Goal: Check status: Check status

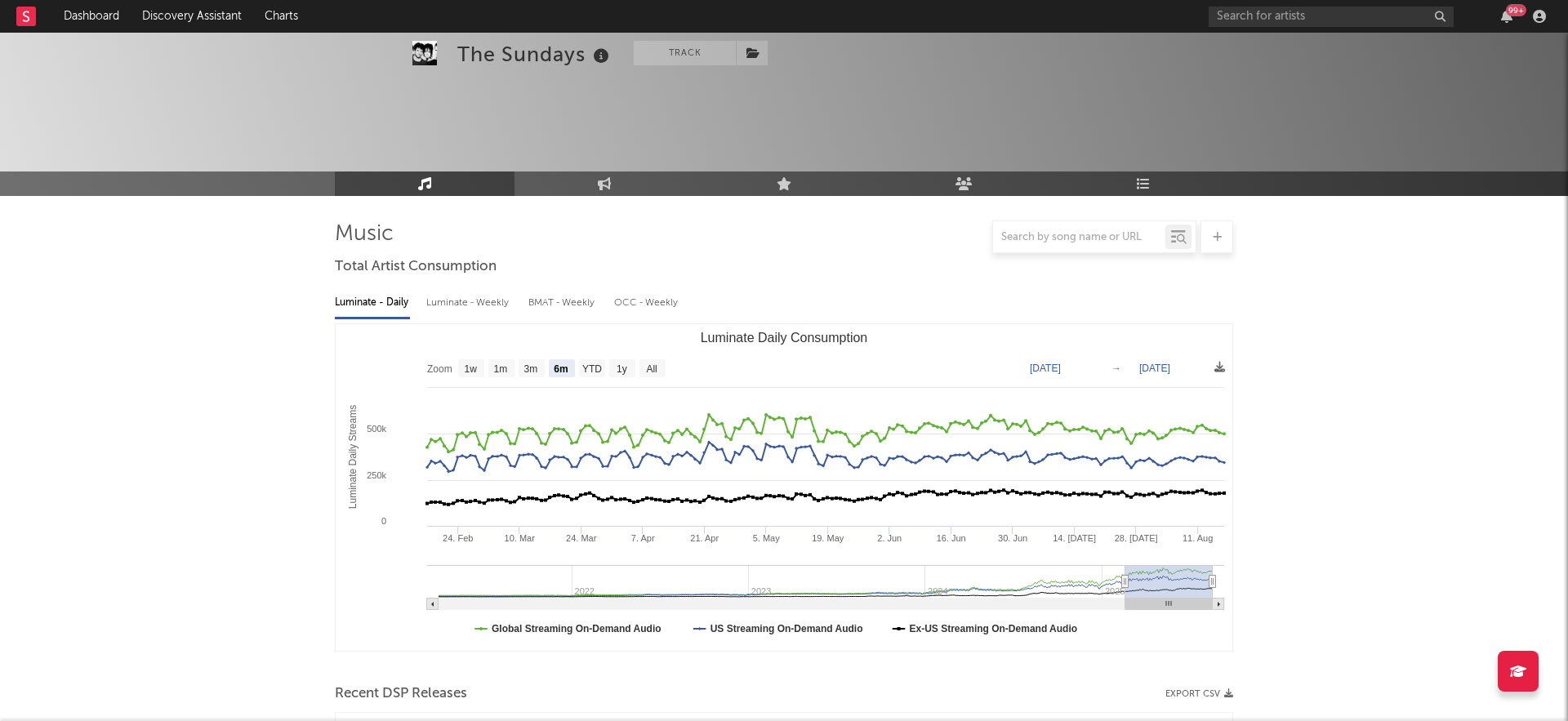
select select "6m"
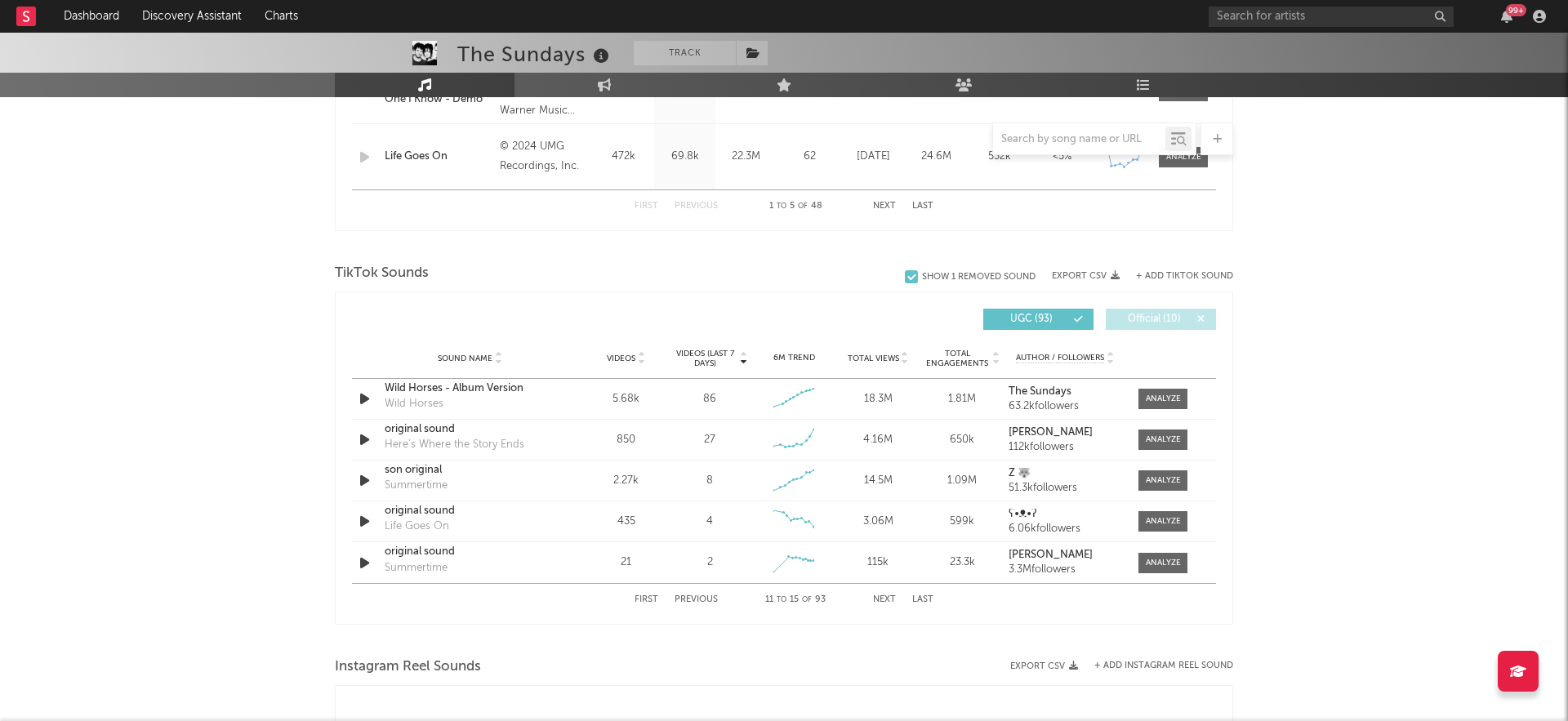
scroll to position [953, 0]
click at [85, 16] on link "Dashboard" at bounding box center [91, 16] width 79 height 33
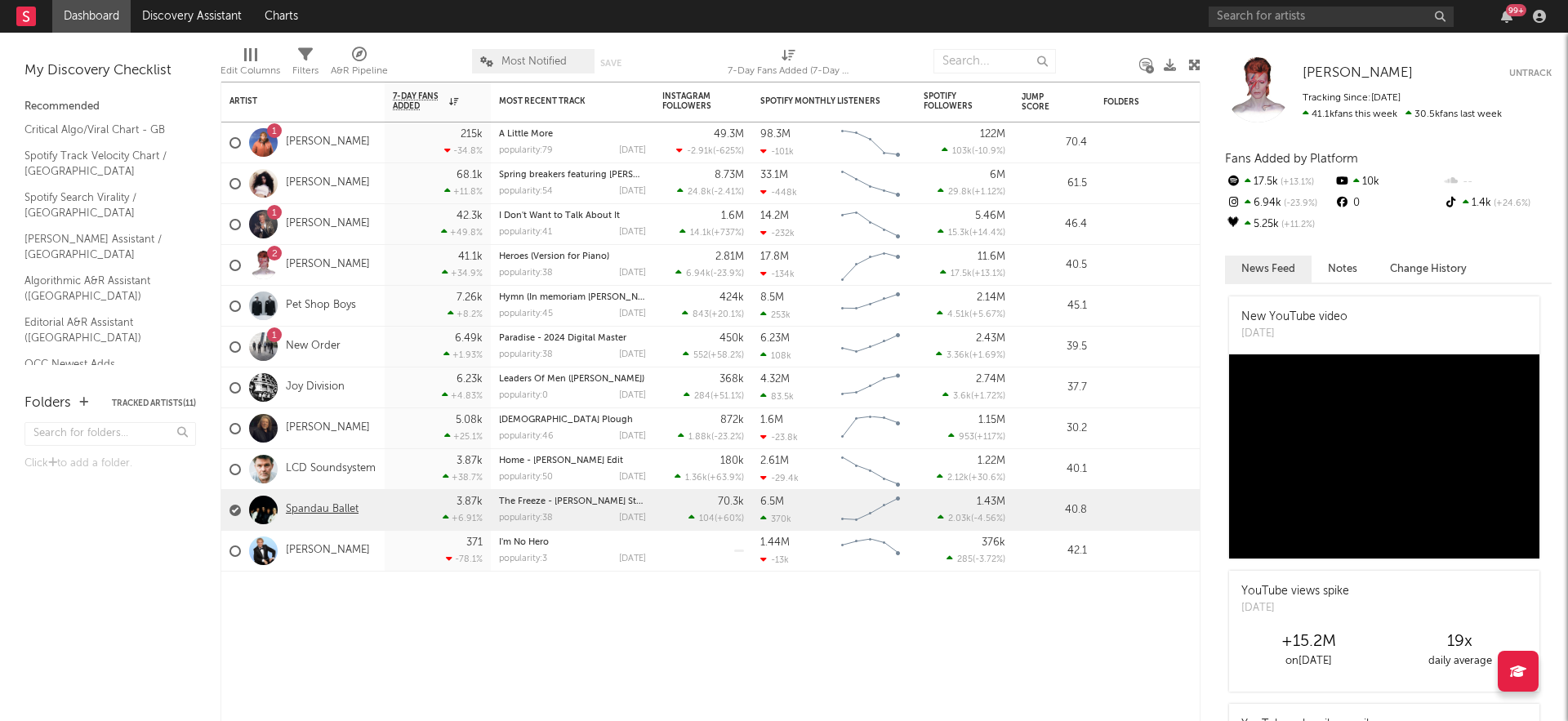
click at [312, 506] on link "Spandau Ballet" at bounding box center [322, 509] width 72 height 14
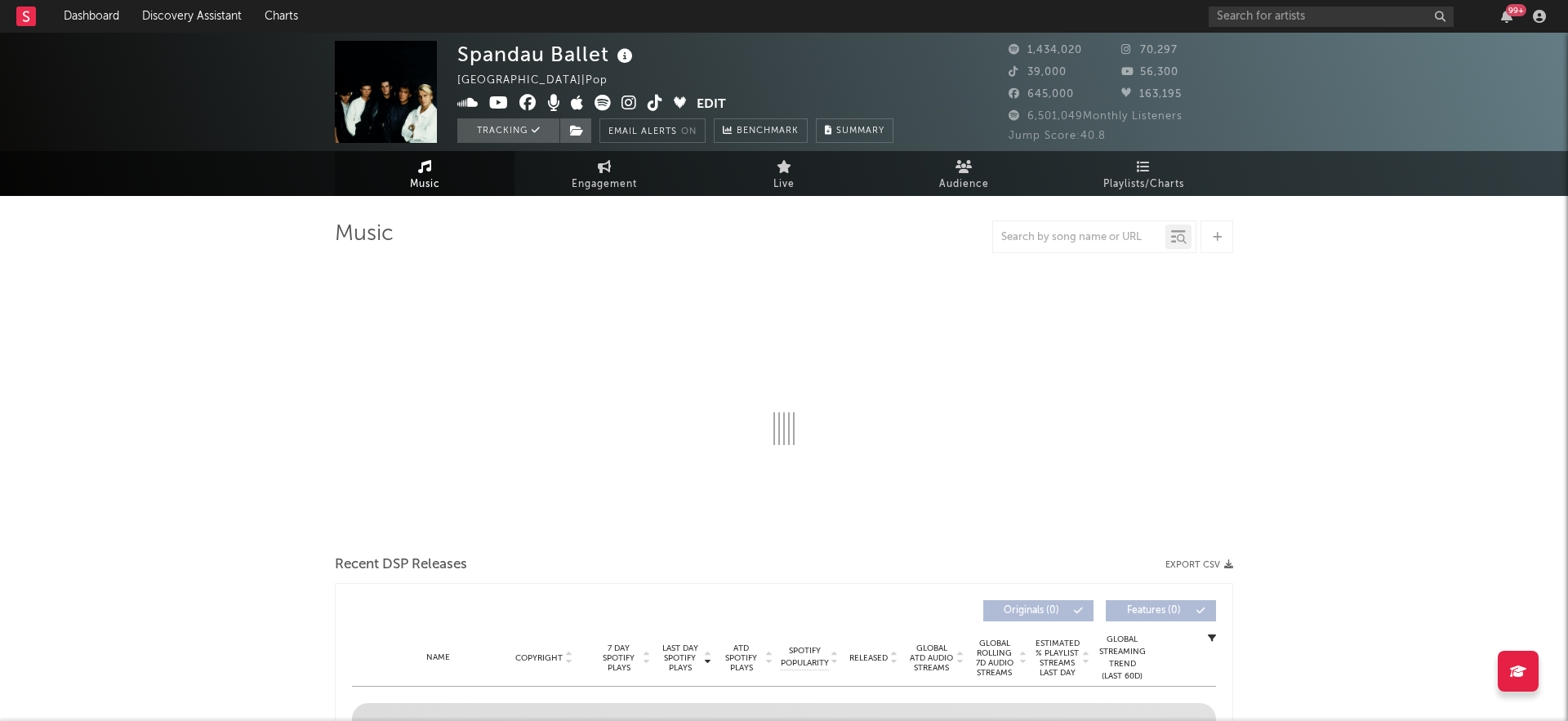
select select "6m"
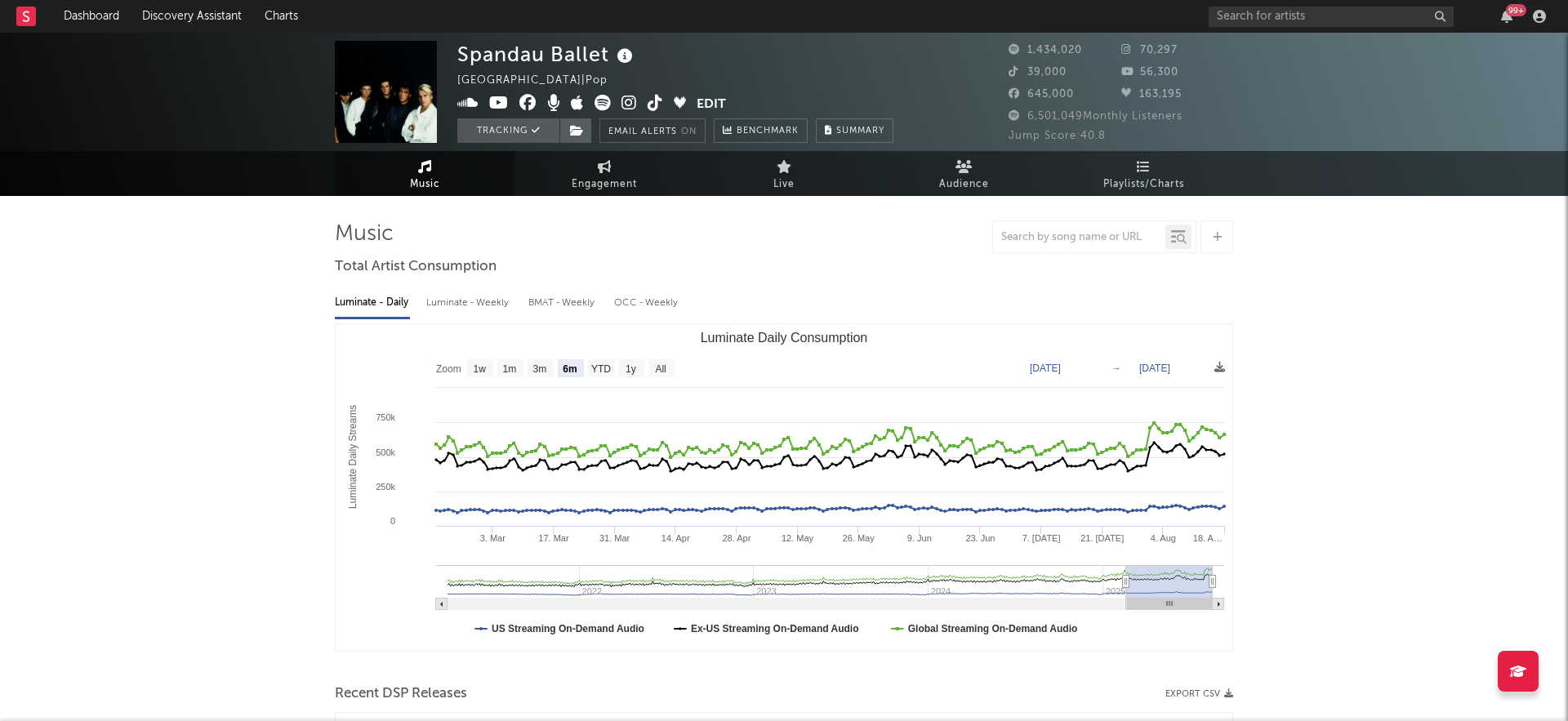
select select "6m"
